Goal: Task Accomplishment & Management: Manage account settings

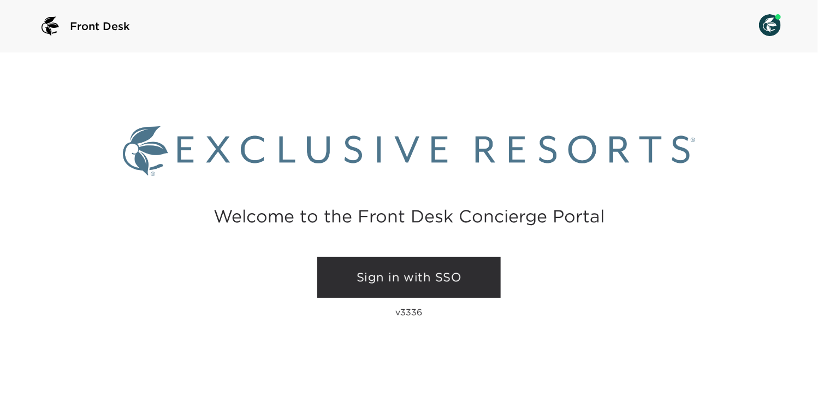
click at [393, 277] on link "Sign in with SSO" at bounding box center [408, 277] width 183 height 41
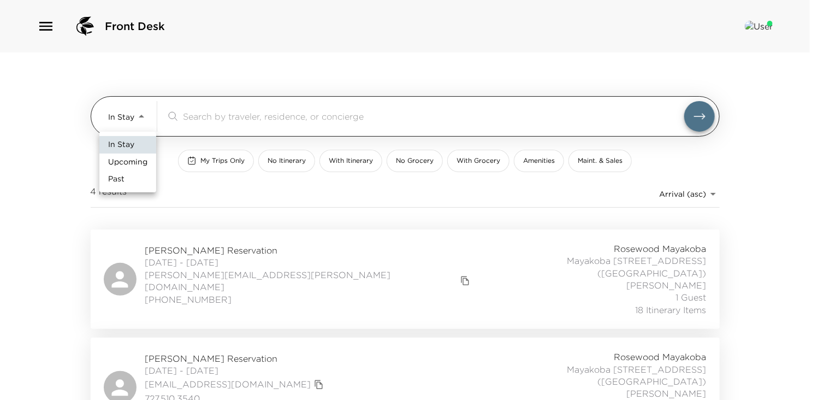
click at [140, 116] on body "Front Desk In Stay In-Stay ​ My Trips Only No Itinerary With Itinerary No Groce…" at bounding box center [409, 200] width 818 height 400
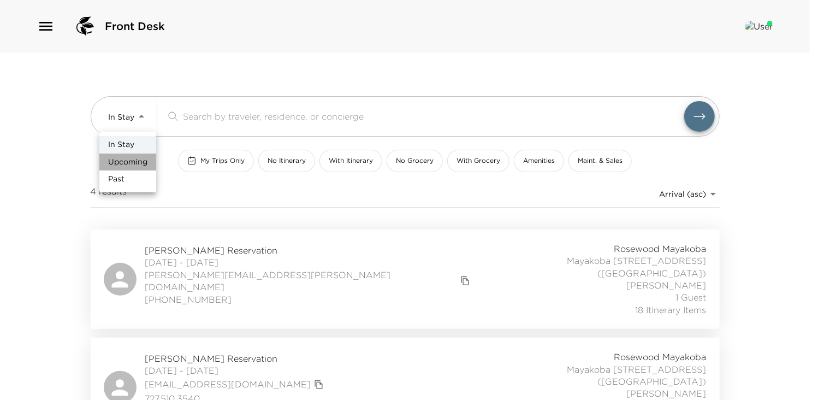
click at [133, 162] on span "Upcoming" at bounding box center [127, 162] width 39 height 11
type input "Upcoming"
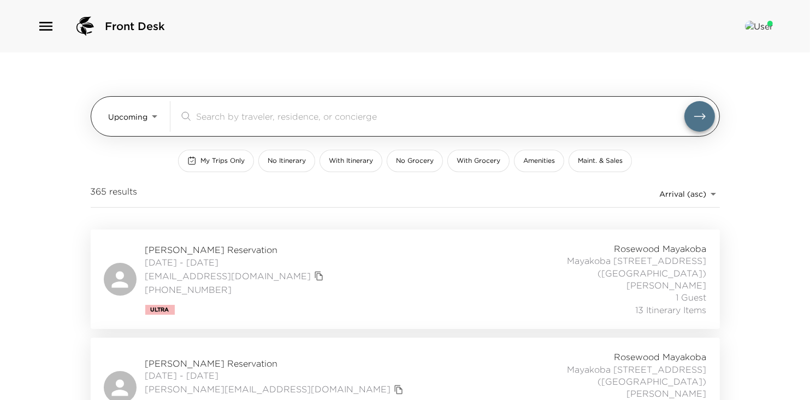
click at [233, 115] on input "search" at bounding box center [440, 116] width 488 height 13
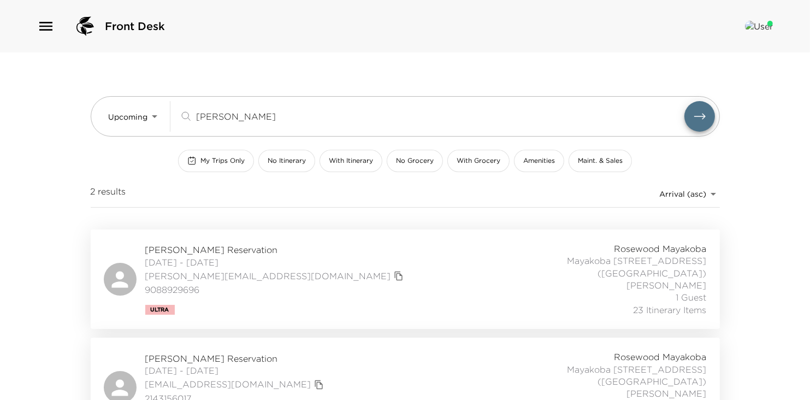
type input "garner"
click at [181, 246] on span "Simon Garner Reservation" at bounding box center [275, 250] width 261 height 12
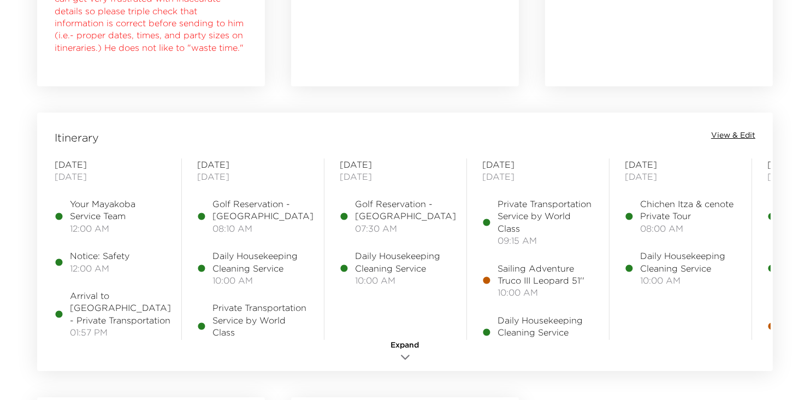
scroll to position [800, 0]
click at [549, 274] on span "Sailing Adventure Truco III Leopard 51''" at bounding box center [545, 272] width 96 height 25
click at [733, 134] on span "View & Edit" at bounding box center [733, 133] width 44 height 11
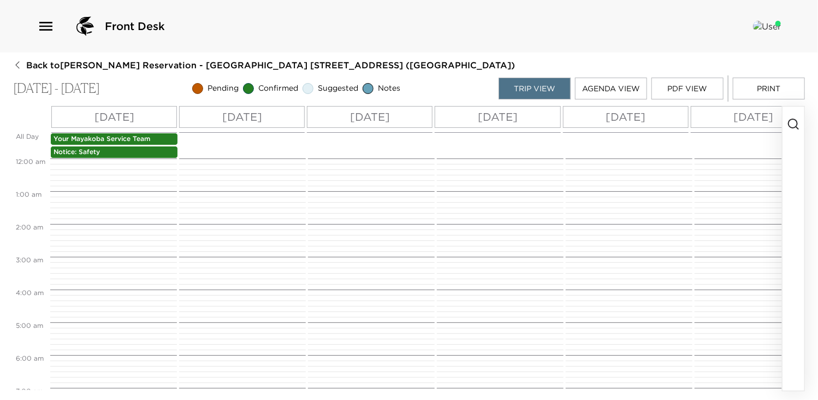
scroll to position [238, 0]
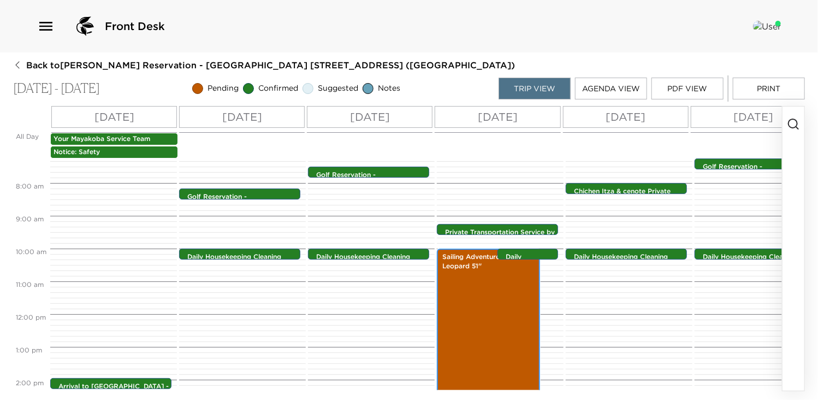
click at [482, 294] on div "Sailing Adventure Truco III Leopard 51'' 10:00am - 3:00pm" at bounding box center [488, 330] width 97 height 161
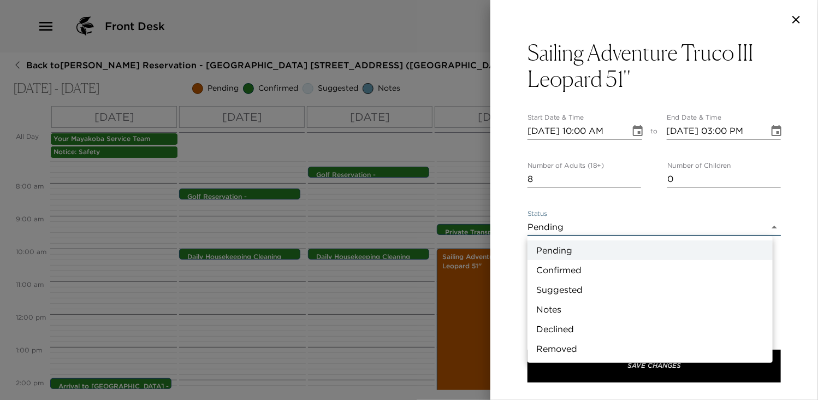
click at [767, 225] on body "Front Desk Back to [PERSON_NAME][GEOGRAPHIC_DATA] - [GEOGRAPHIC_DATA] [GEOGRAPH…" at bounding box center [409, 200] width 818 height 400
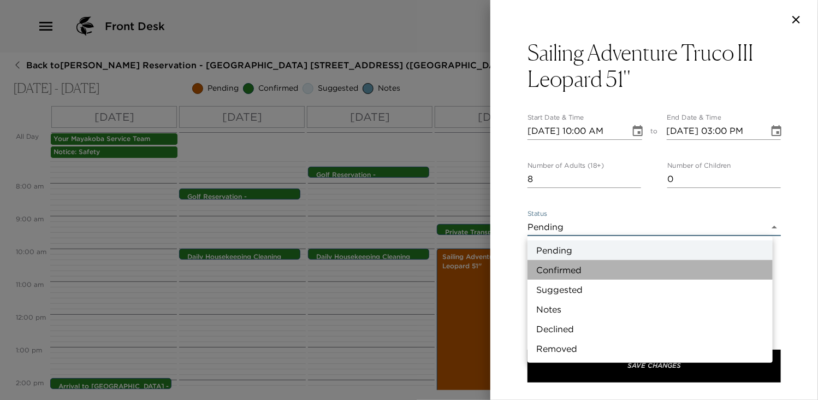
click at [554, 272] on li "Confirmed" at bounding box center [649, 270] width 245 height 20
type input "Confirmed"
type textarea "Your private tour onboard the Truco III Catamaran has been confirmed by _____. …"
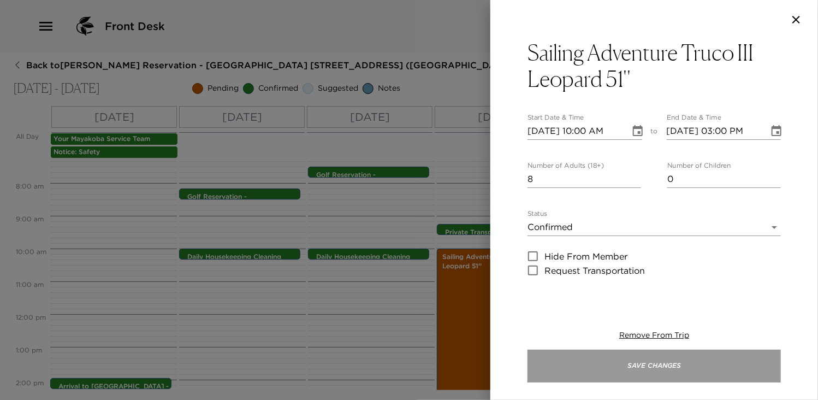
click at [658, 377] on button "Save Changes" at bounding box center [653, 365] width 253 height 33
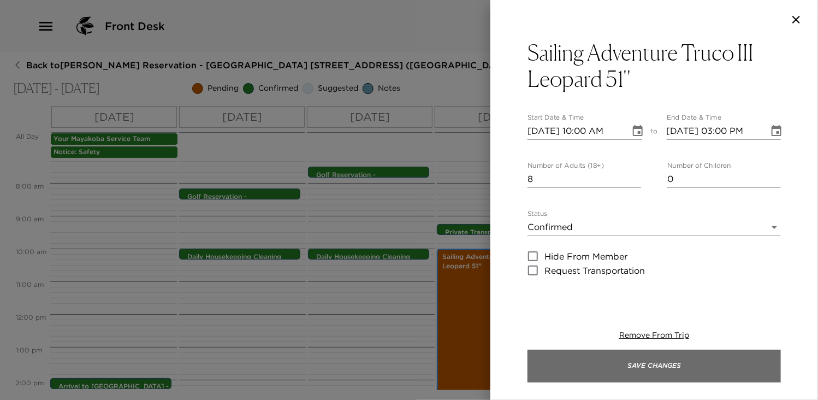
scroll to position [267, 0]
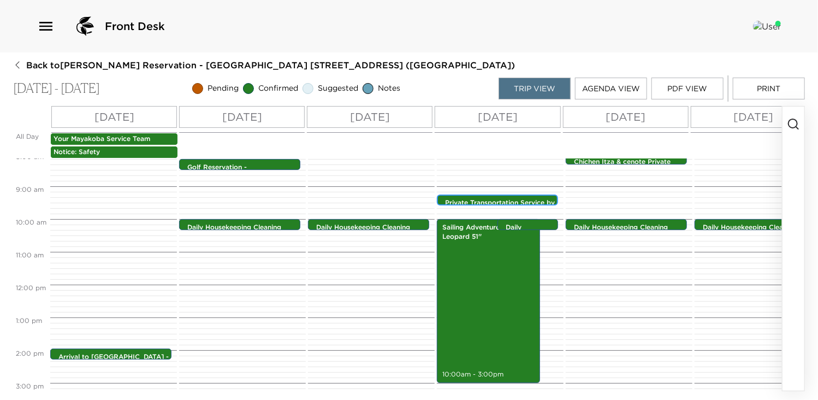
click at [516, 197] on div "Private Transportation Service by World Class 9:15am - 9:15am" at bounding box center [500, 200] width 115 height 9
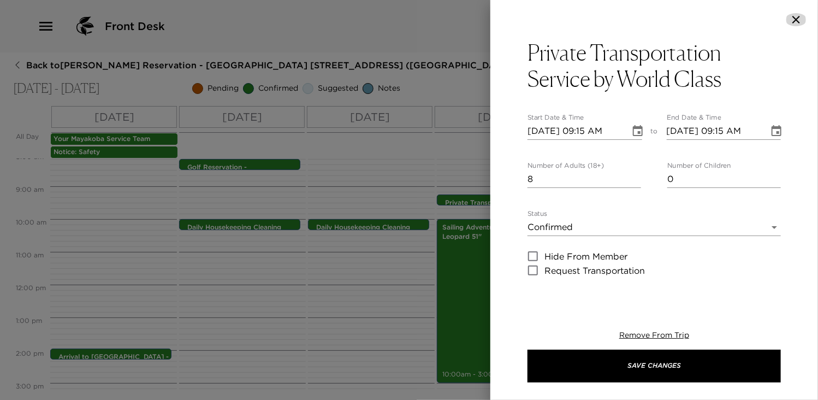
click at [796, 17] on icon "button" at bounding box center [796, 19] width 13 height 13
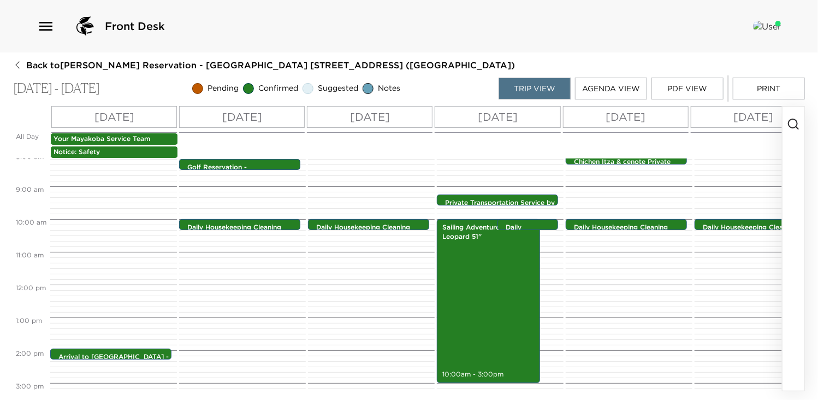
click at [747, 121] on p "[DATE]" at bounding box center [753, 117] width 40 height 16
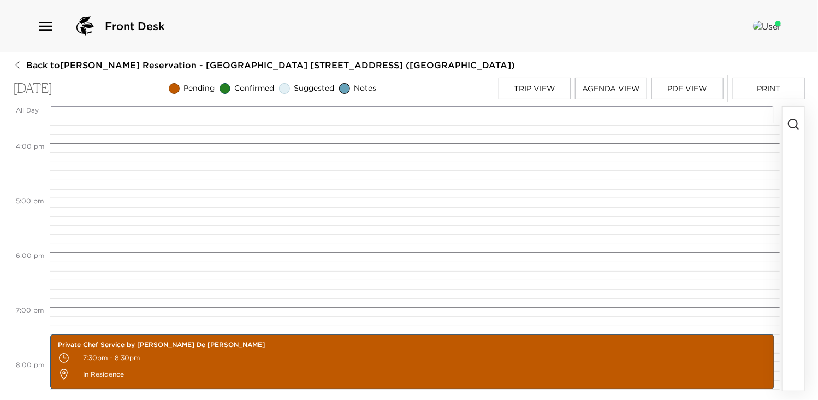
scroll to position [876, 0]
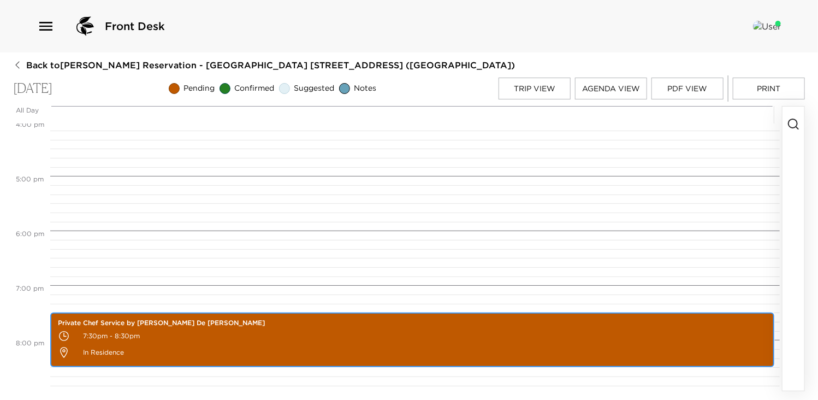
click at [373, 334] on p "7:30pm - 8:30pm" at bounding box center [412, 336] width 709 height 16
